Goal: Information Seeking & Learning: Learn about a topic

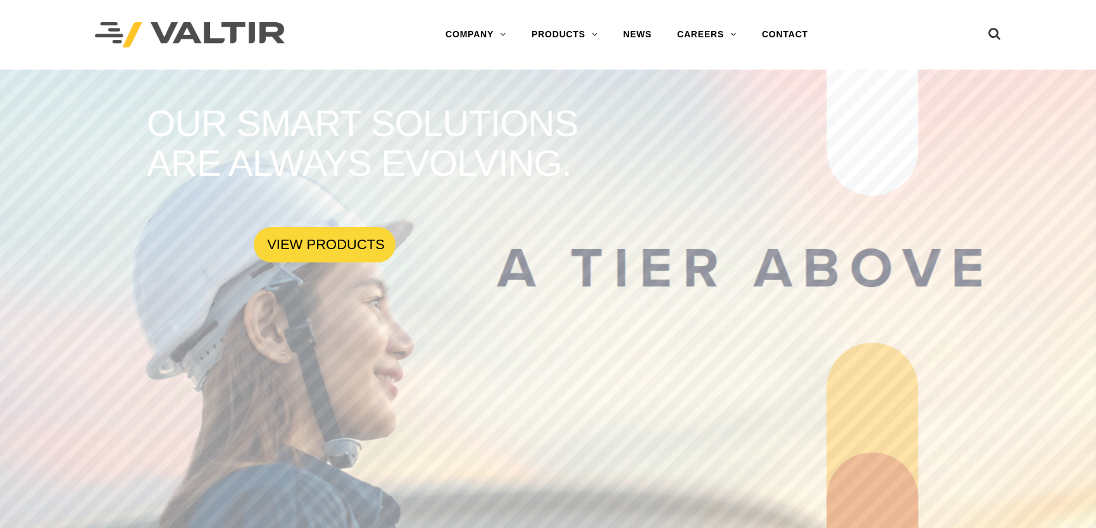
click at [577, 34] on link "PRODUCTS" at bounding box center [565, 34] width 92 height 25
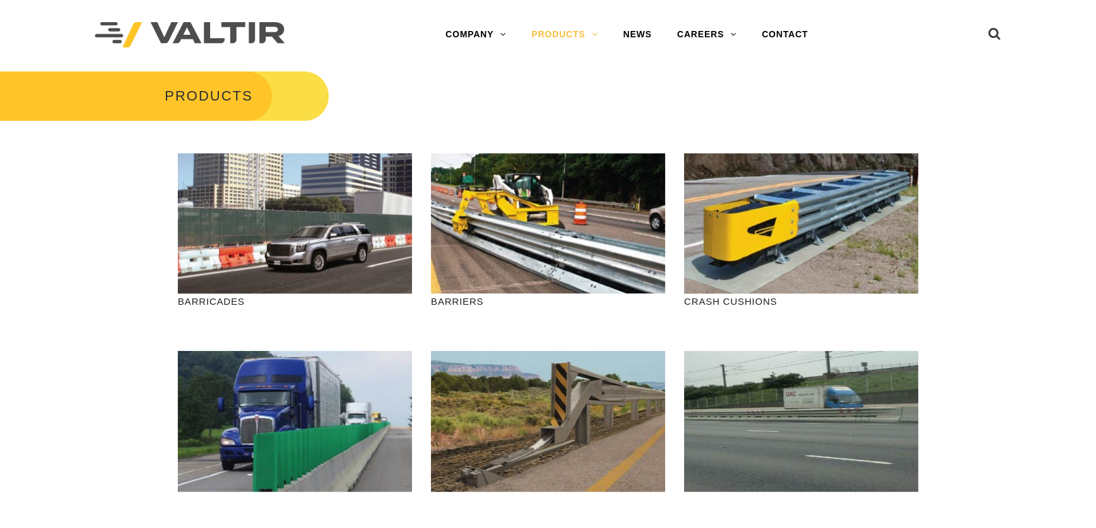
click at [588, 241] on link "SIGN POSTS & SUPPORTS" at bounding box center [598, 237] width 158 height 25
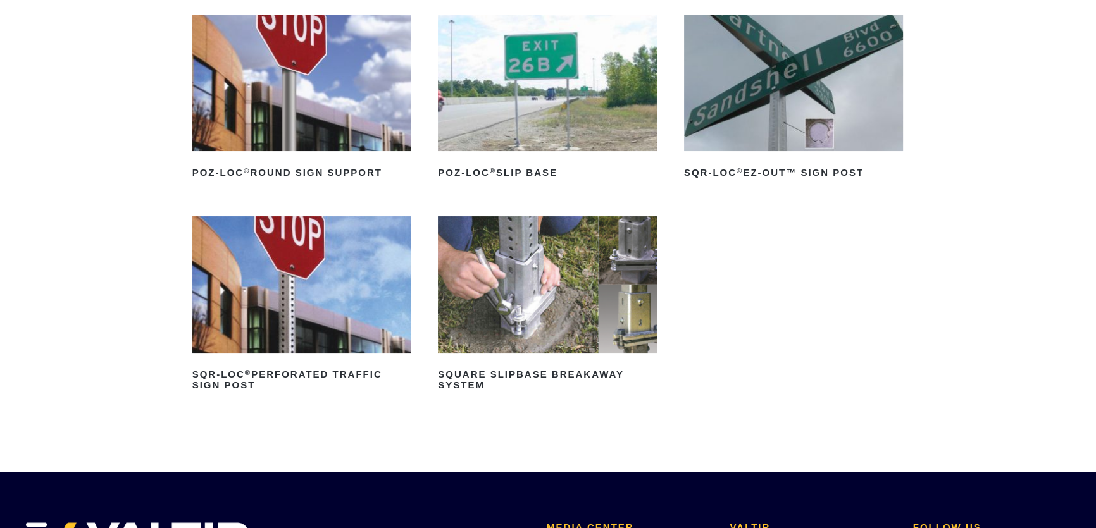
scroll to position [172, 0]
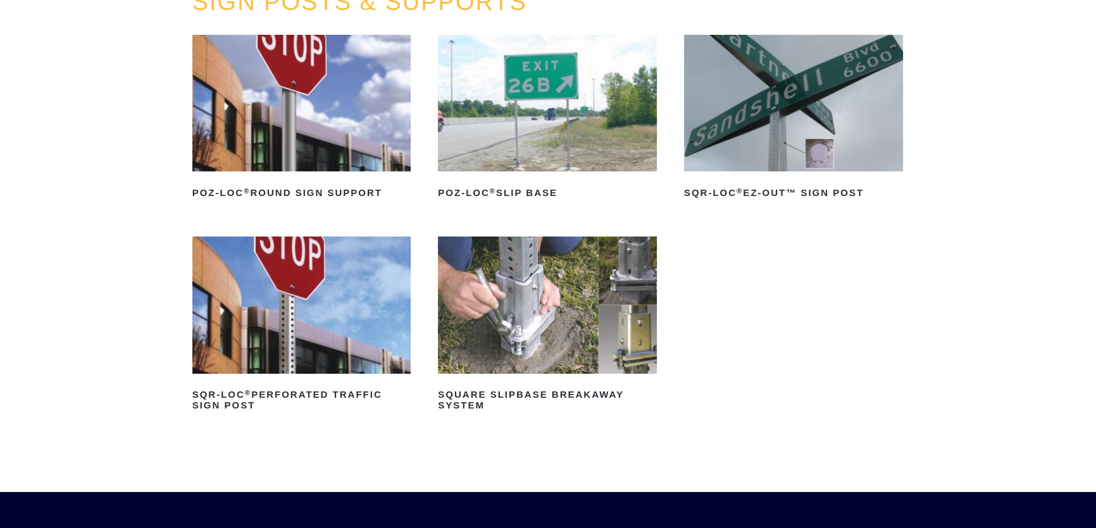
click at [494, 311] on img at bounding box center [547, 305] width 219 height 137
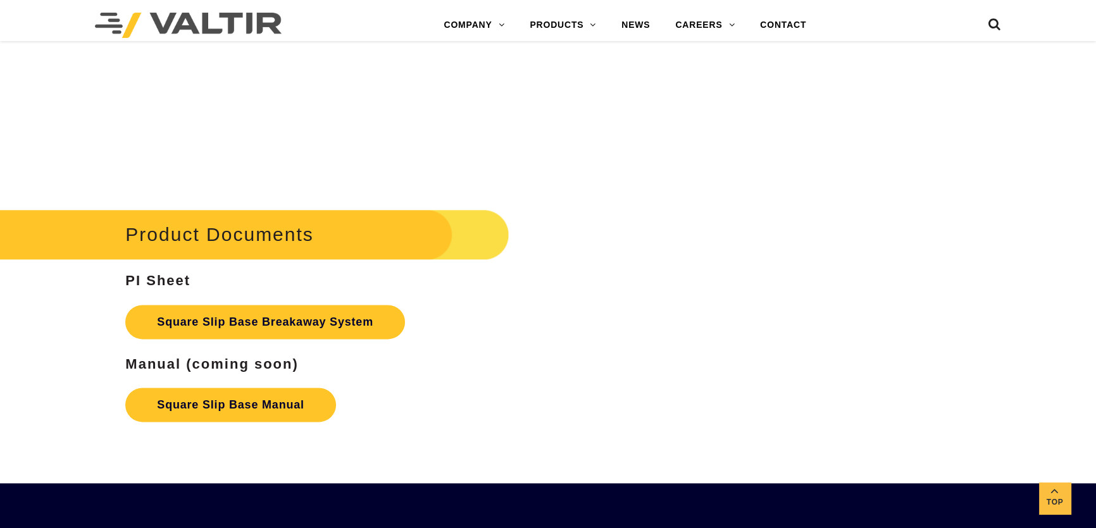
scroll to position [2012, 0]
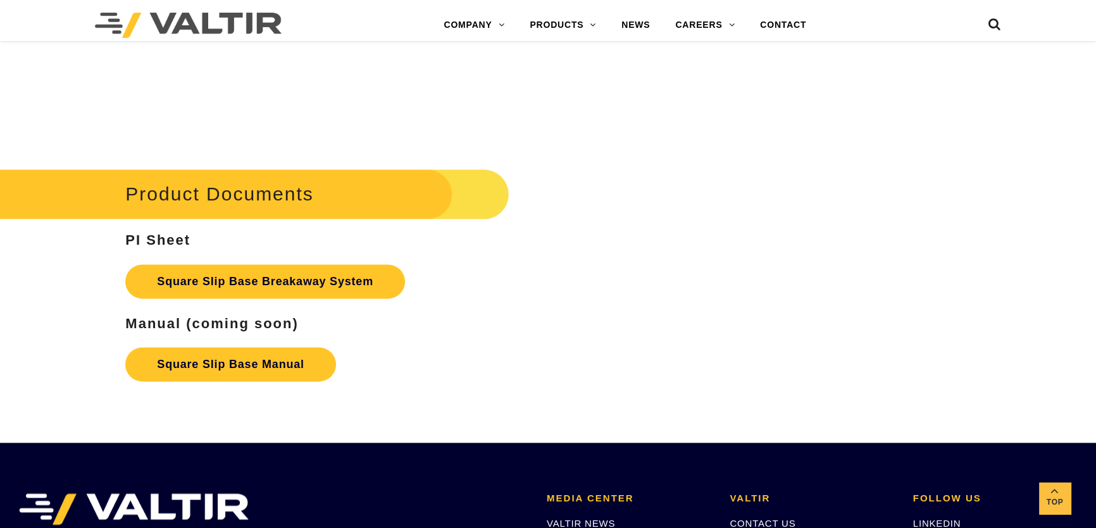
click at [256, 362] on link "Square Slip Base Manual" at bounding box center [230, 364] width 210 height 34
click at [287, 284] on link "Square Slip Base Breakaway System" at bounding box center [265, 281] width 280 height 34
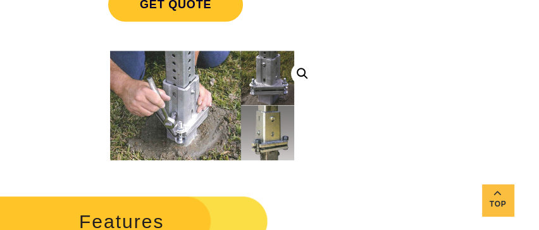
scroll to position [689, 0]
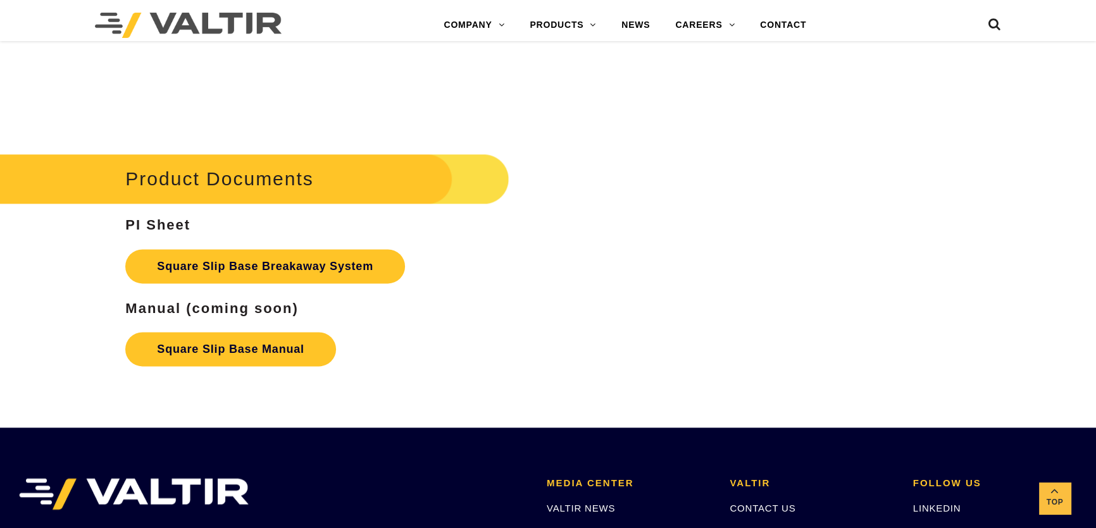
scroll to position [2012, 0]
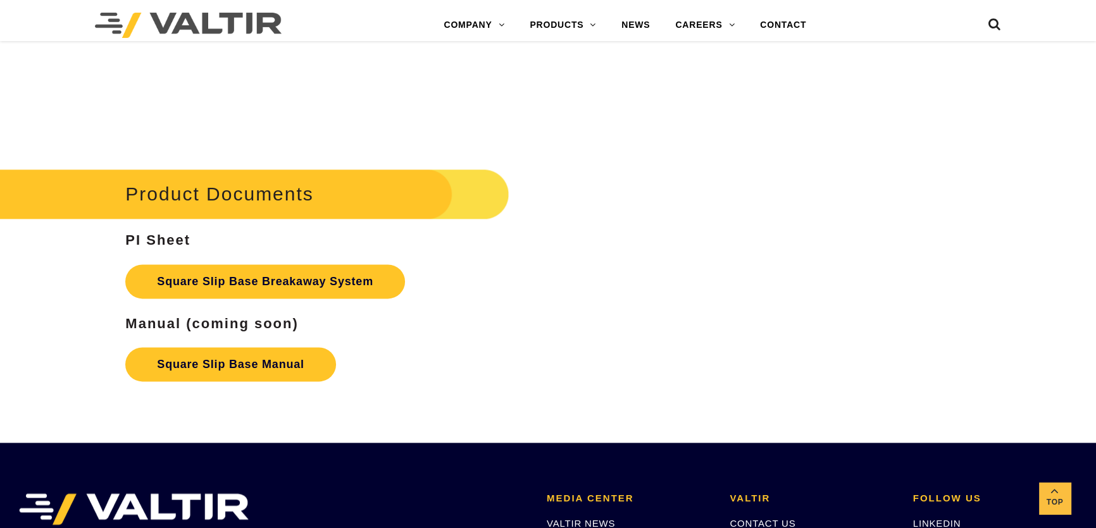
click at [267, 367] on link "Square Slip Base Manual" at bounding box center [230, 364] width 210 height 34
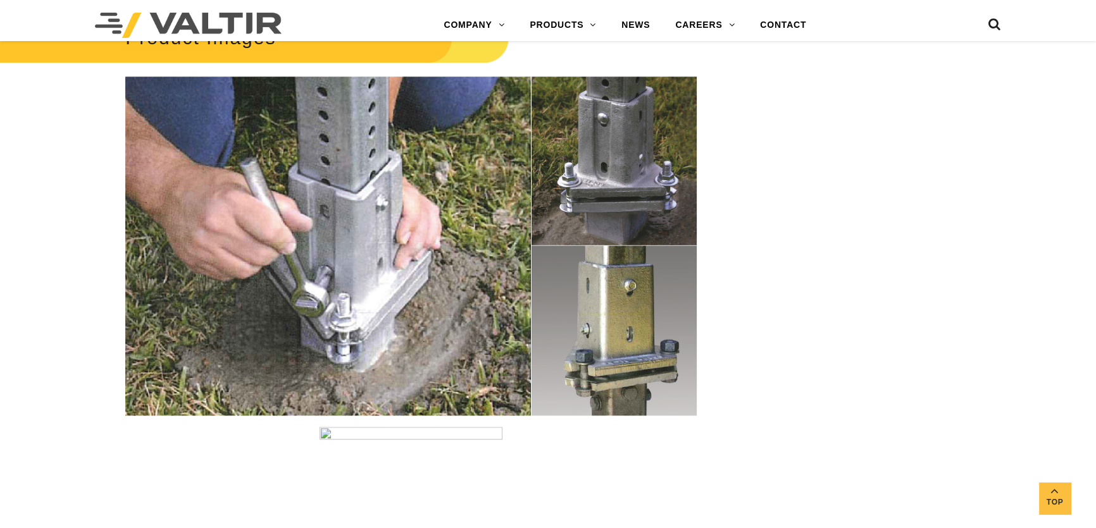
scroll to position [1840, 0]
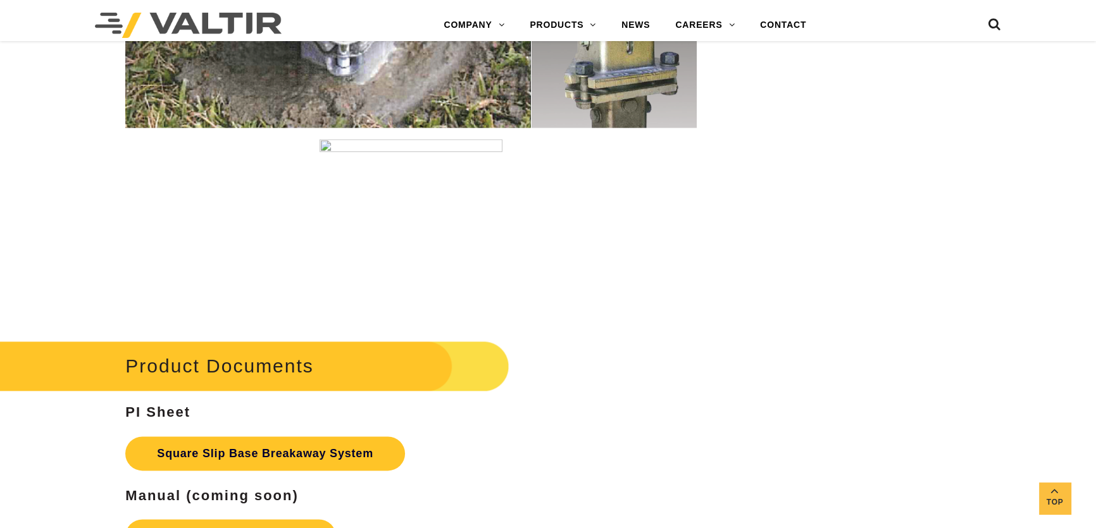
drag, startPoint x: 546, startPoint y: 183, endPoint x: 552, endPoint y: 190, distance: 8.5
click at [572, 28] on link "PRODUCTS" at bounding box center [563, 25] width 92 height 25
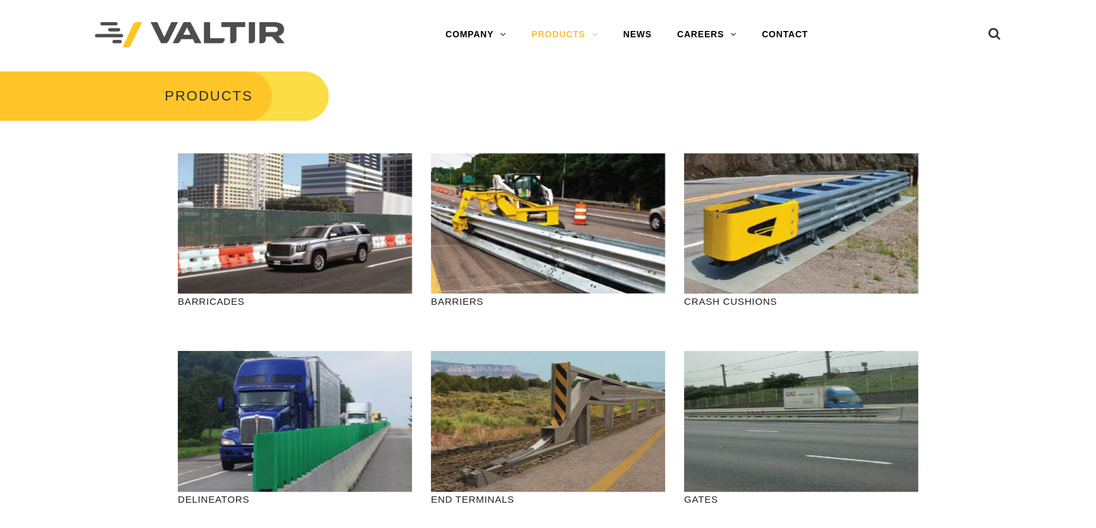
click at [581, 132] on link "DELINEATORS" at bounding box center [598, 135] width 158 height 25
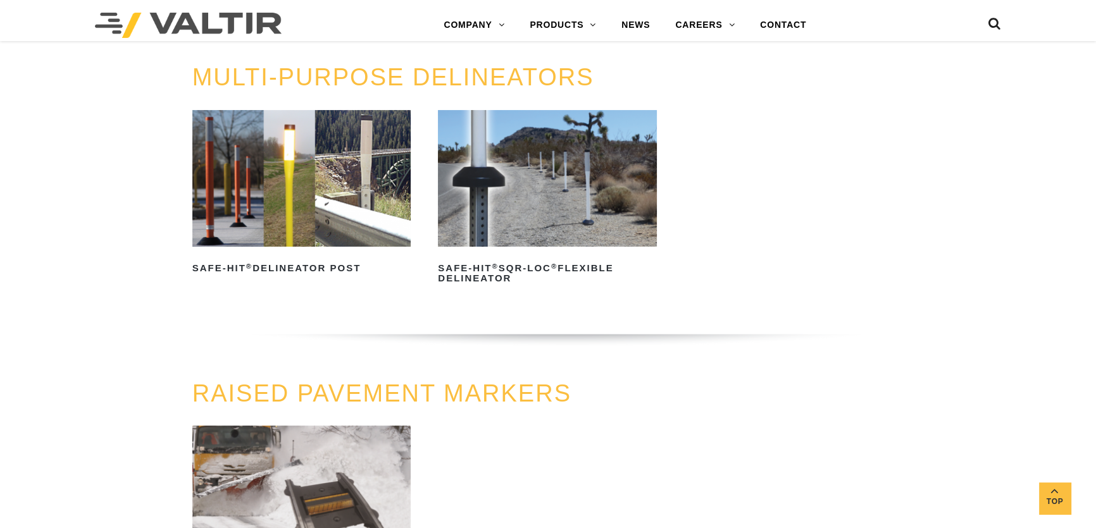
scroll to position [747, 0]
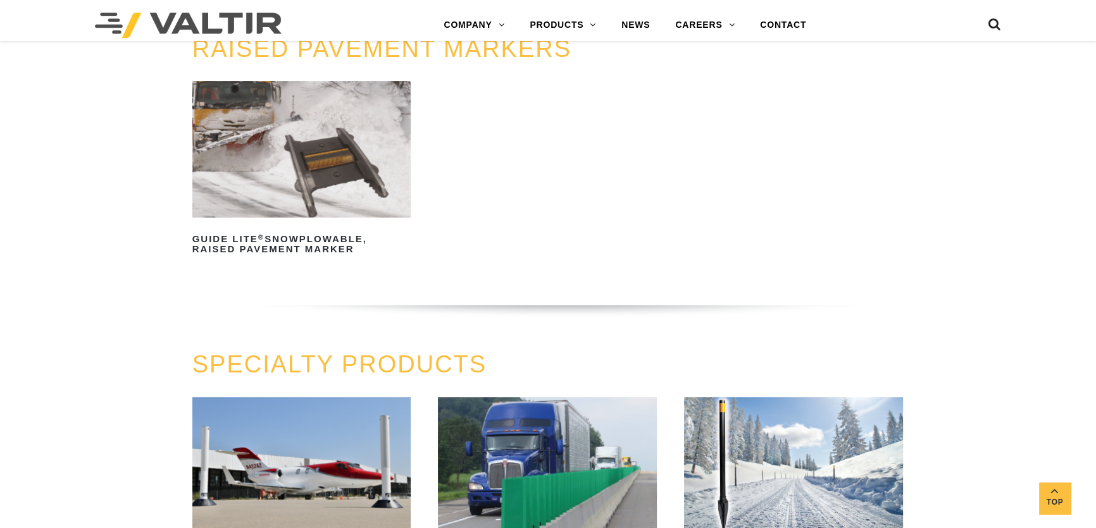
click at [586, 228] on link "SIGN POSTS & SUPPORTS" at bounding box center [596, 227] width 158 height 25
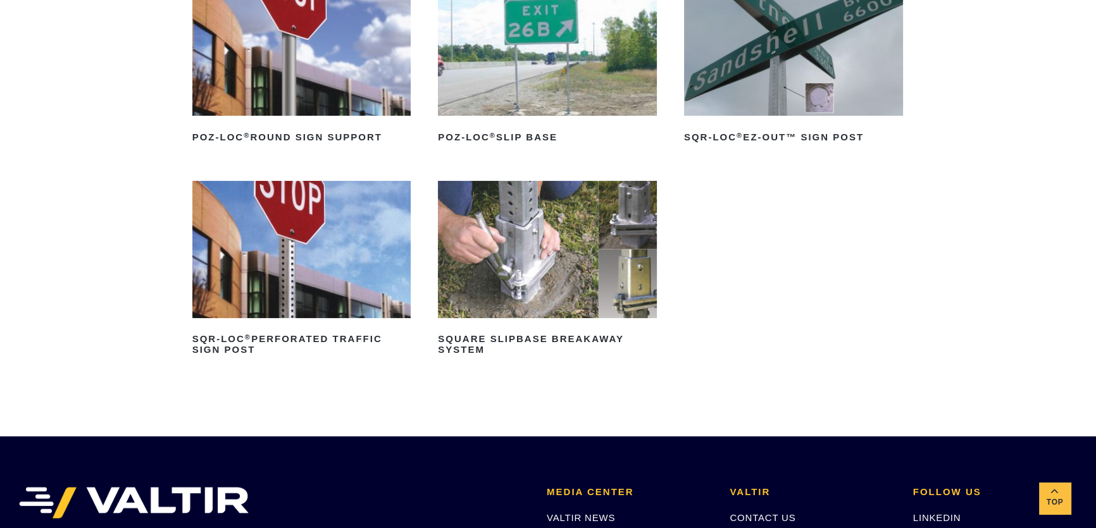
scroll to position [230, 0]
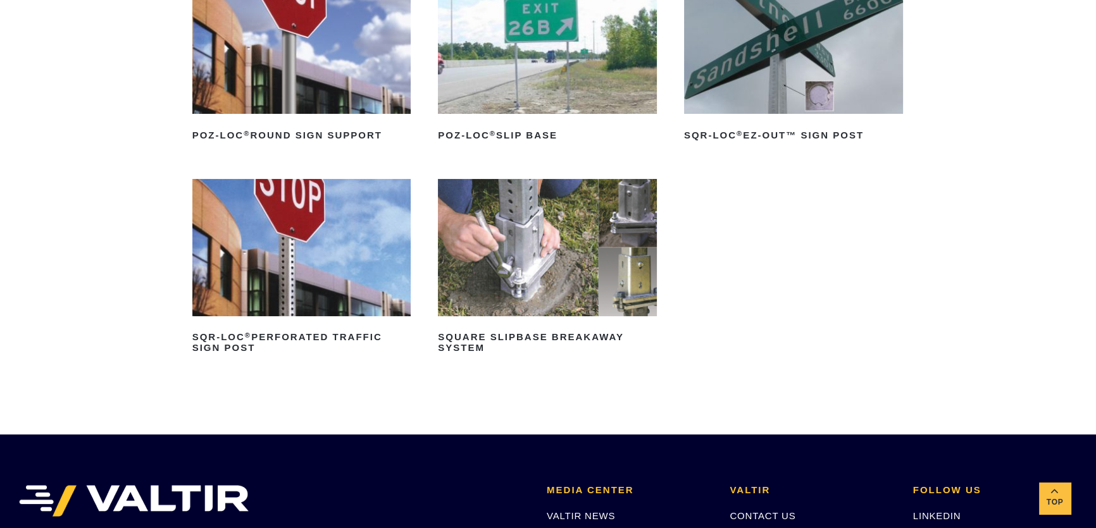
click at [586, 271] on img at bounding box center [547, 247] width 219 height 137
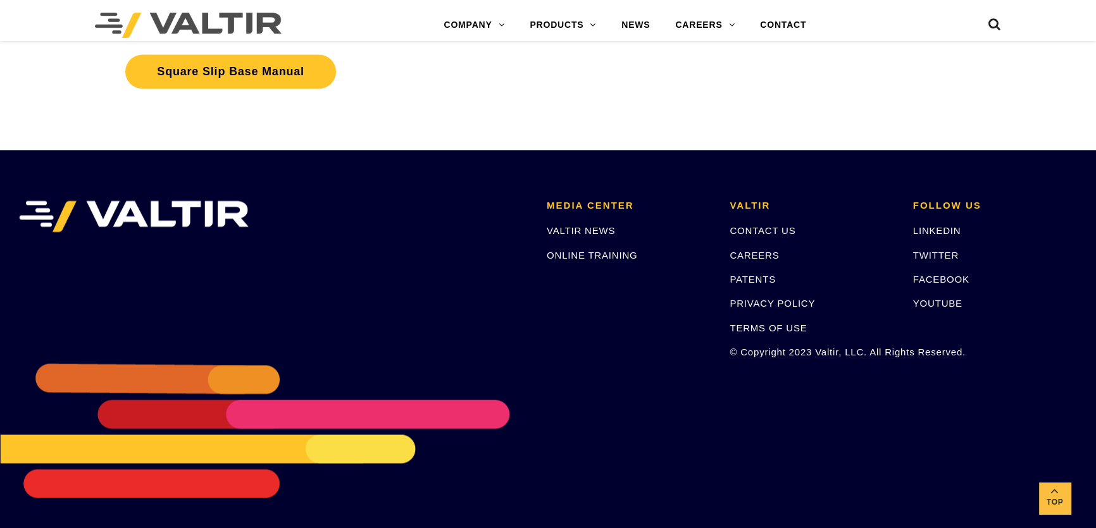
scroll to position [2132, 0]
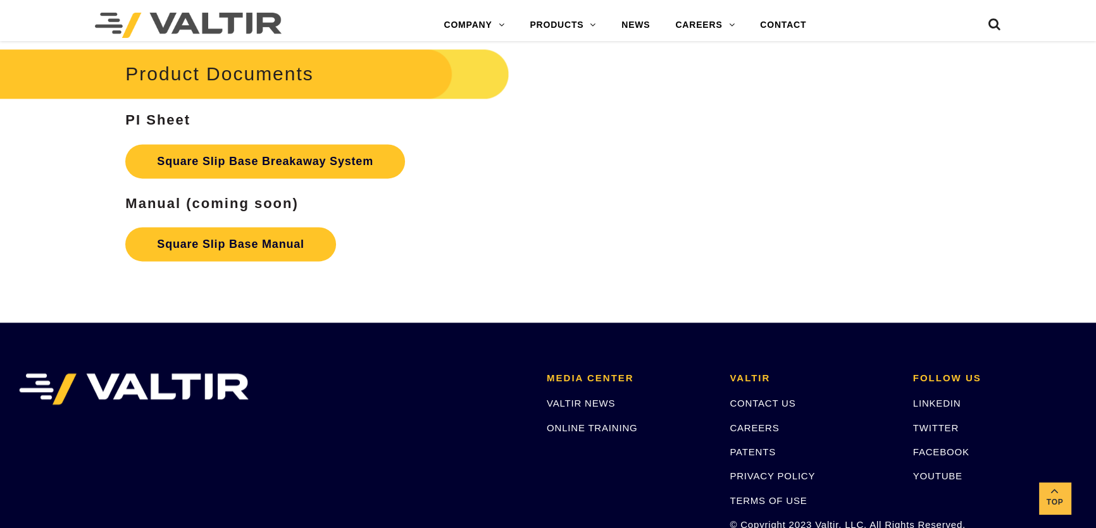
click at [292, 245] on link "Square Slip Base Manual" at bounding box center [230, 244] width 210 height 34
